Goal: Information Seeking & Learning: Learn about a topic

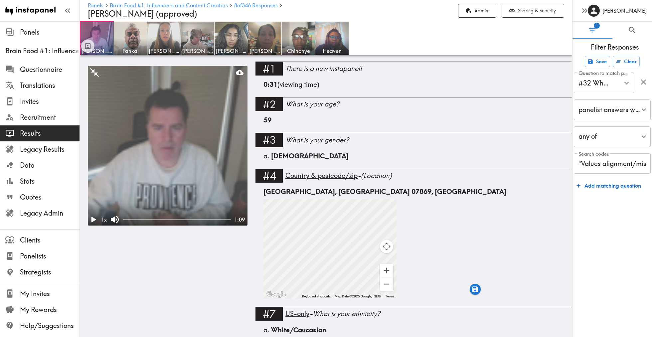
scroll to position [278, 0]
click at [132, 44] on img at bounding box center [130, 38] width 35 height 35
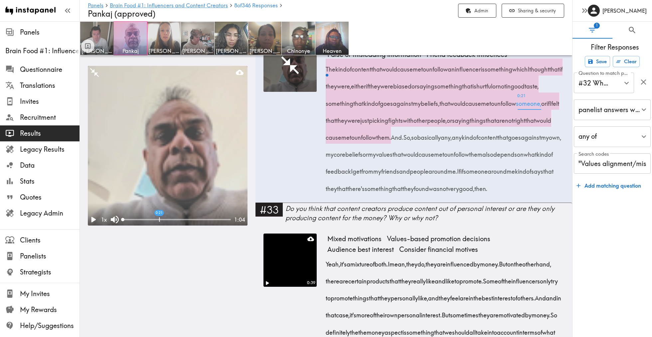
scroll to position [2060, 0]
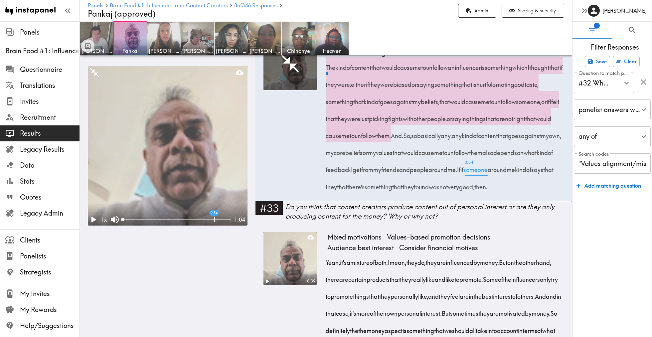
click at [465, 176] on span "0:54 someone" at bounding box center [475, 167] width 24 height 17
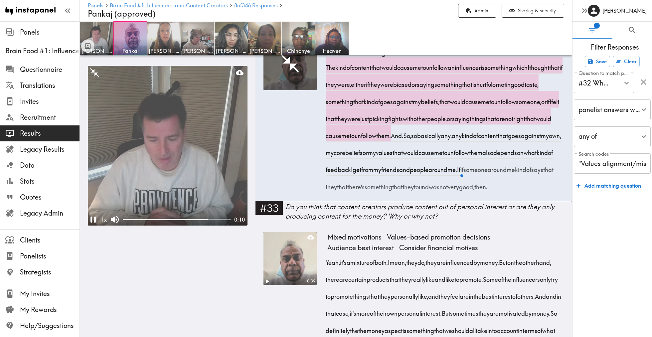
click at [156, 165] on video at bounding box center [168, 146] width 160 height 160
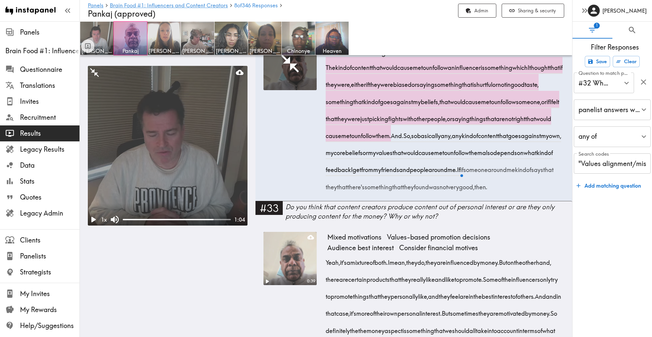
click at [187, 174] on video at bounding box center [168, 146] width 160 height 160
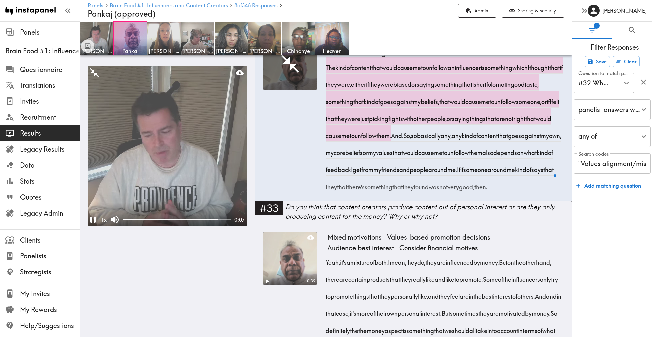
click at [187, 174] on video at bounding box center [168, 146] width 160 height 160
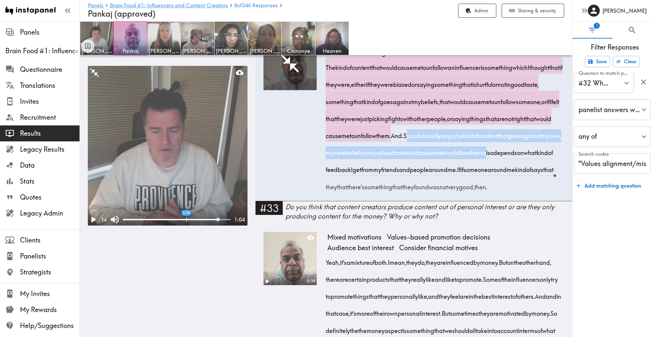
drag, startPoint x: 527, startPoint y: 219, endPoint x: 448, endPoint y: 253, distance: 86.0
click at [448, 174] on span "So, so basically any, any kind of content that goes against my own, my core bel…" at bounding box center [445, 152] width 236 height 42
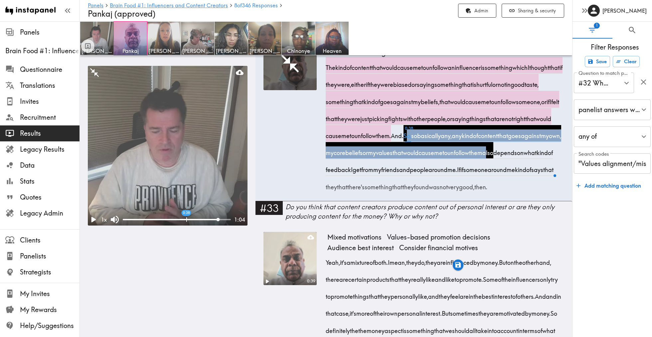
copy span "So, so basically any, any kind of content that goes against my own, my core bel…"
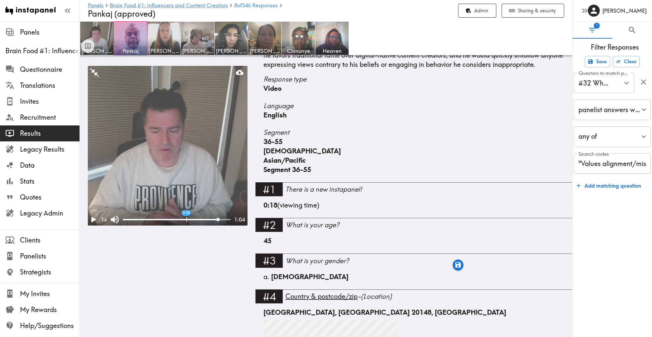
scroll to position [159, 0]
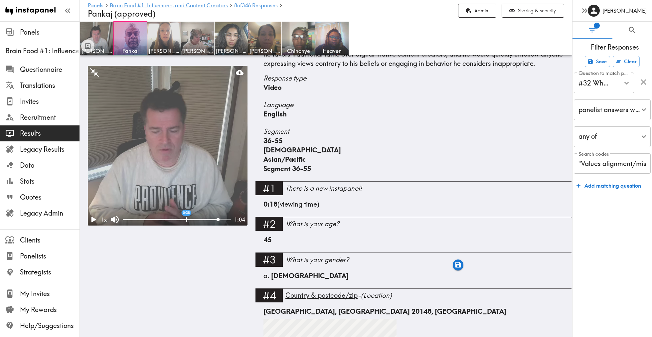
click at [189, 9] on h4 "Pankaj (approved)" at bounding box center [270, 14] width 365 height 10
click at [249, 6] on span "346 Responses" at bounding box center [260, 5] width 36 height 5
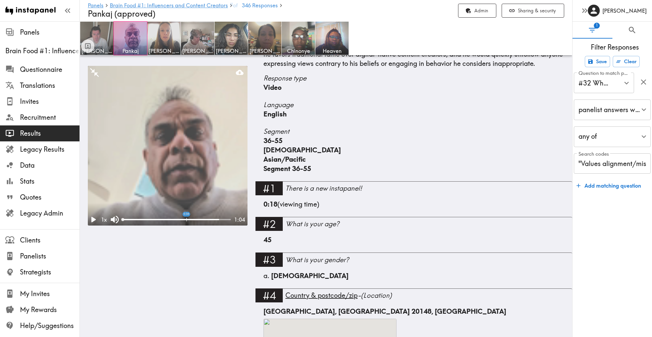
scroll to position [2098, 0]
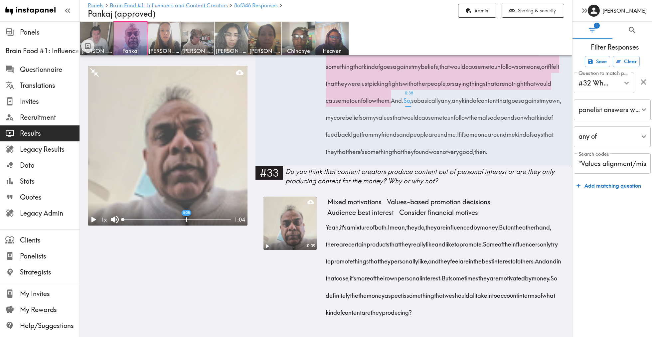
click at [220, 45] on img at bounding box center [231, 38] width 35 height 35
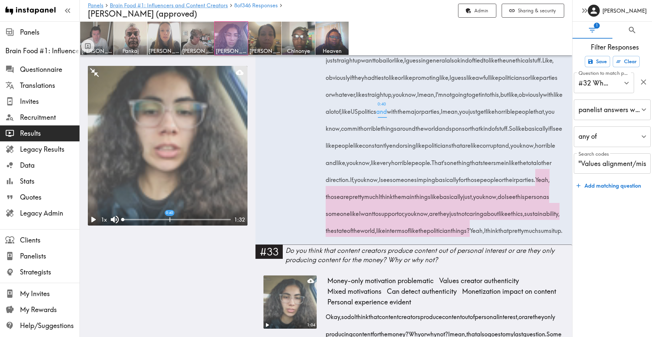
scroll to position [2939, 0]
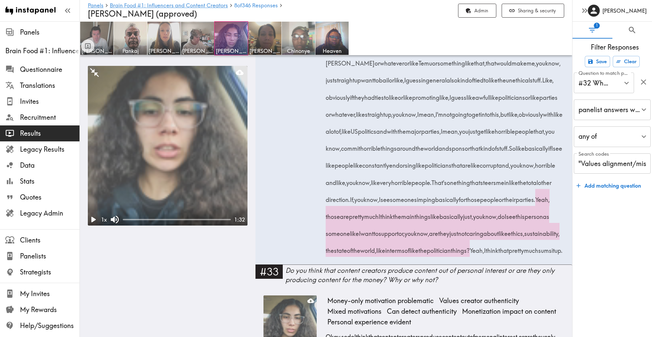
click at [297, 40] on img at bounding box center [298, 38] width 35 height 35
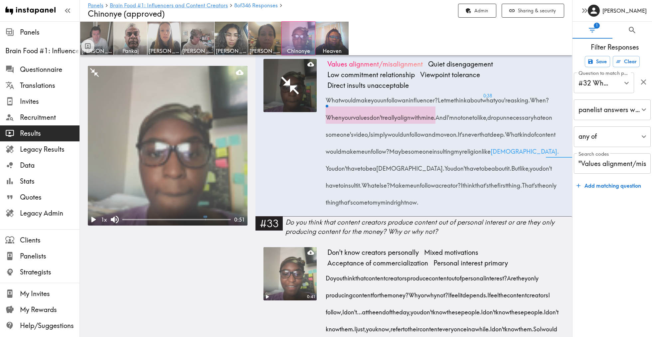
scroll to position [2548, 0]
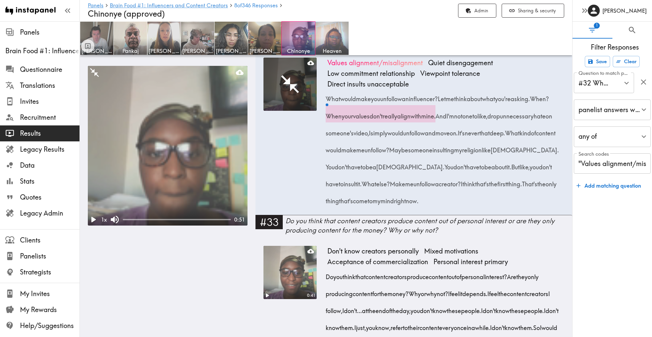
click at [335, 39] on img at bounding box center [332, 38] width 35 height 35
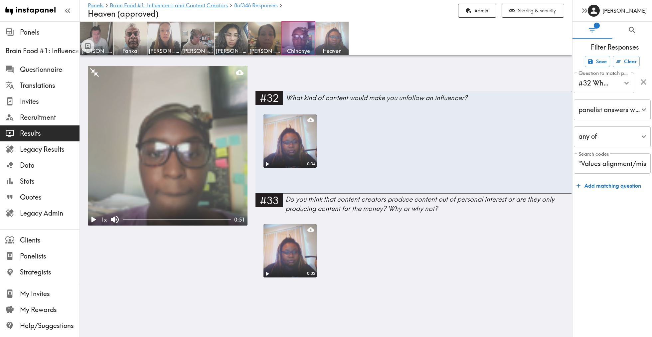
scroll to position [2093, 0]
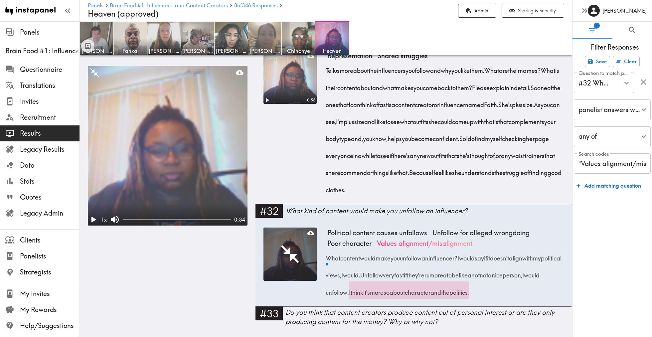
click at [273, 39] on img at bounding box center [264, 38] width 35 height 35
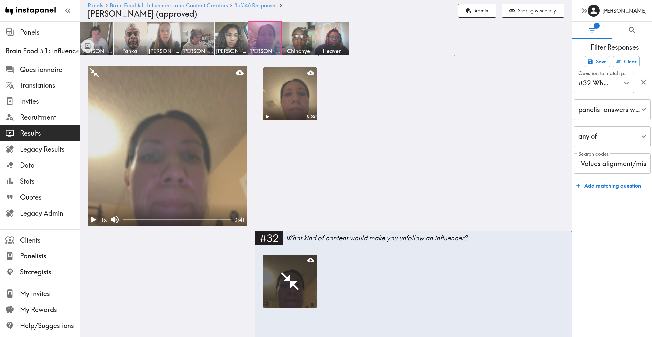
scroll to position [2189, 0]
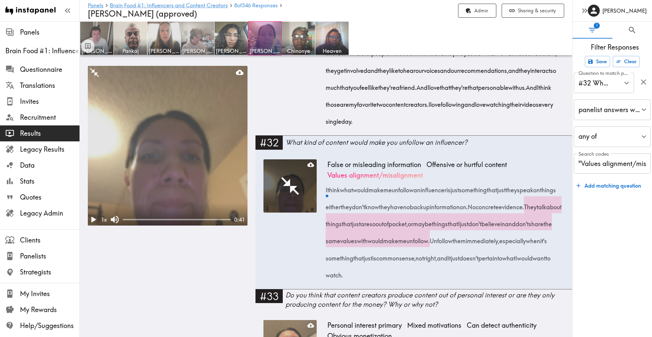
click at [205, 43] on img at bounding box center [197, 38] width 35 height 35
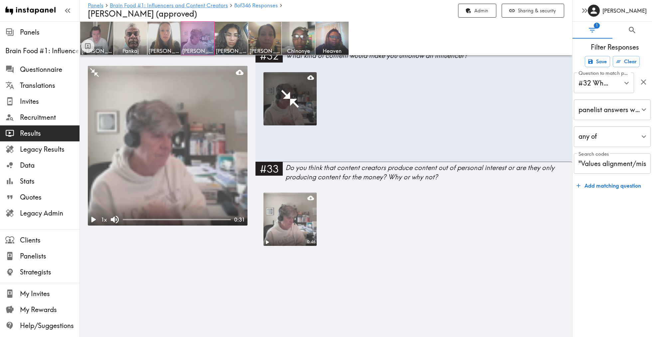
scroll to position [1878, 0]
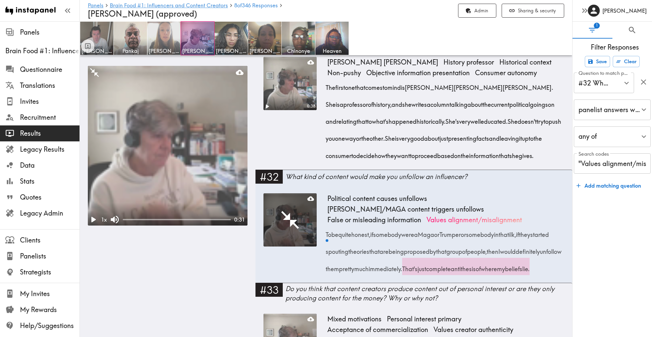
click at [164, 34] on img at bounding box center [164, 38] width 35 height 35
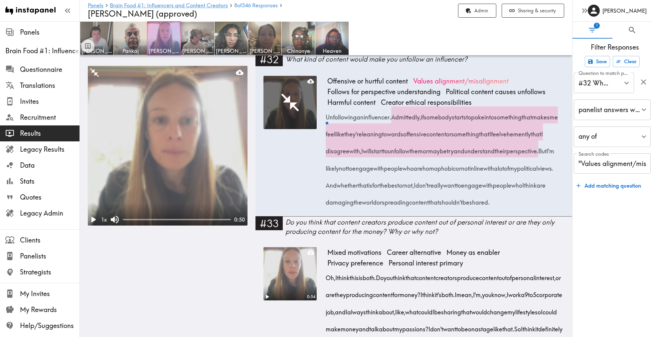
scroll to position [2351, 0]
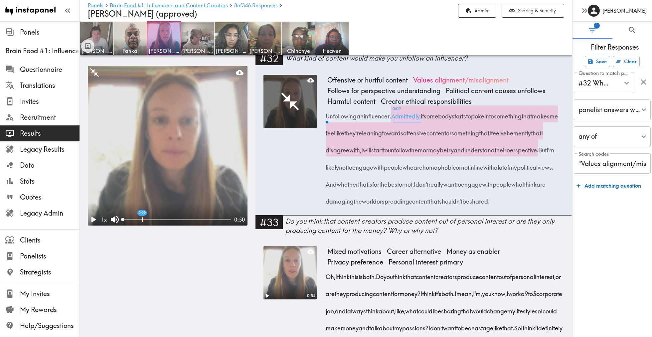
drag, startPoint x: 474, startPoint y: 274, endPoint x: 398, endPoint y: 163, distance: 134.8
click at [398, 163] on div "Offensive or hurtful content Values alignment/misalignment Follows for perspect…" at bounding box center [445, 145] width 237 height 140
copy div "Admittedly, if somebody starts to poke into something that makes me feel like t…"
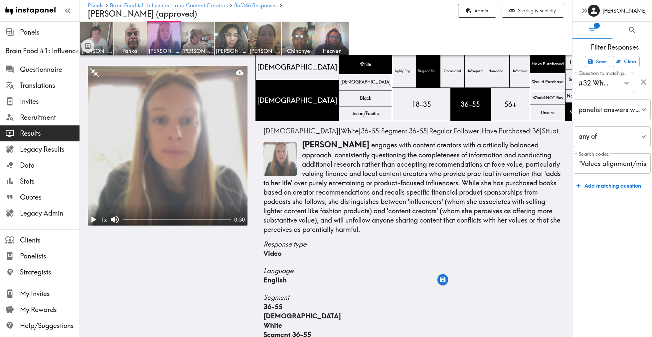
scroll to position [0, 0]
